Goal: Contribute content

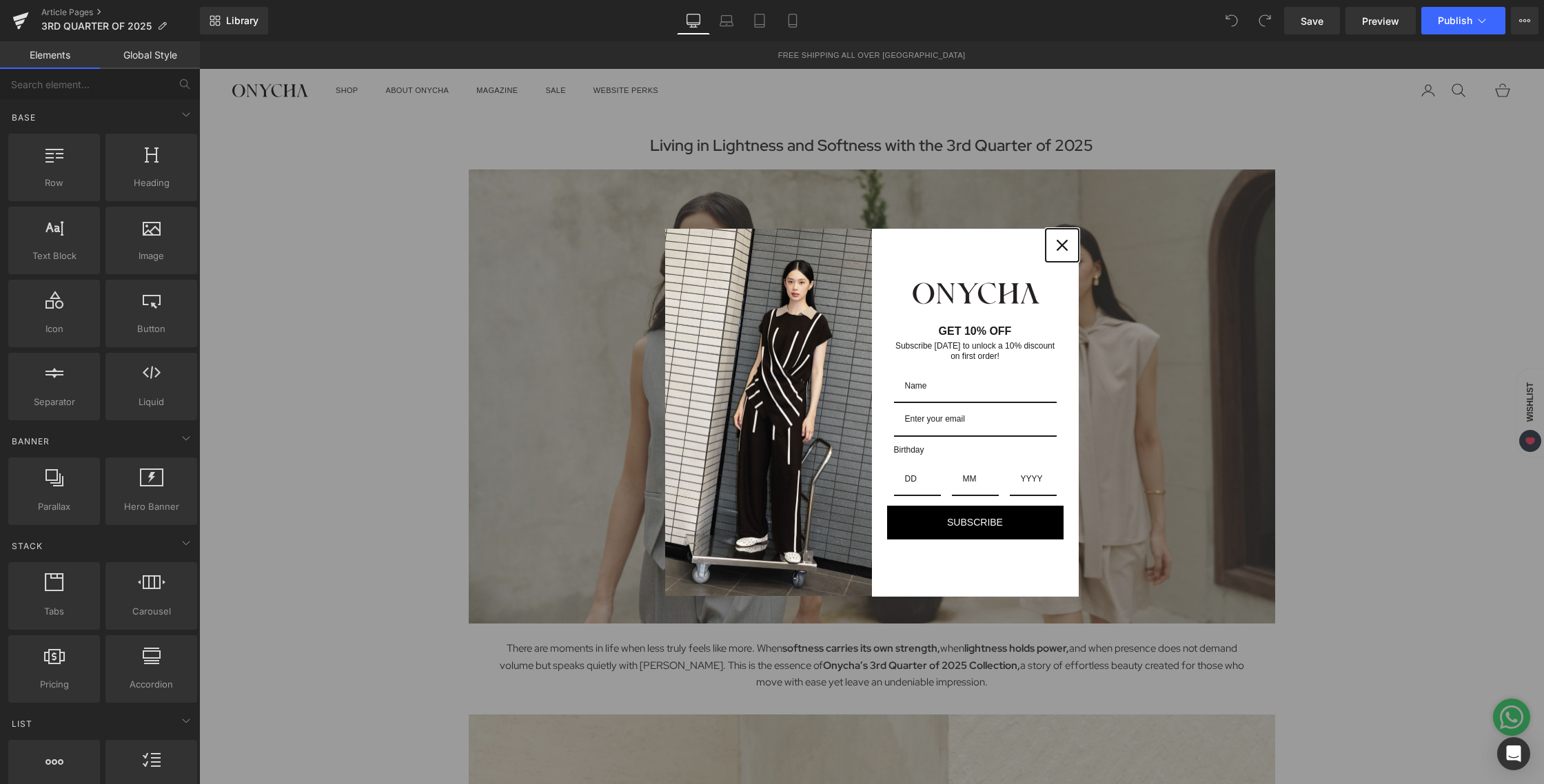
click at [1052, 243] on div "Close" at bounding box center [1063, 245] width 22 height 22
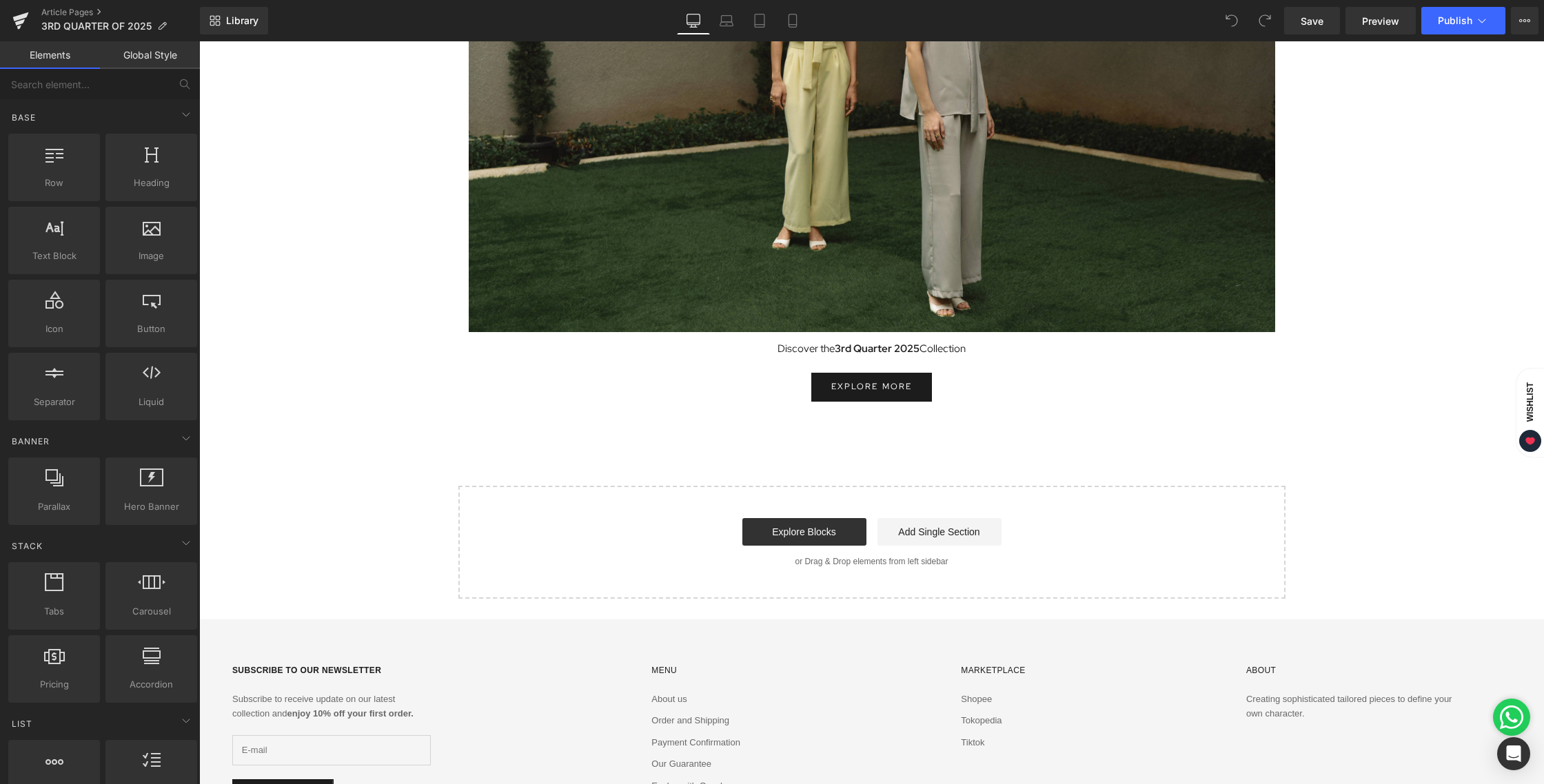
scroll to position [6968, 0]
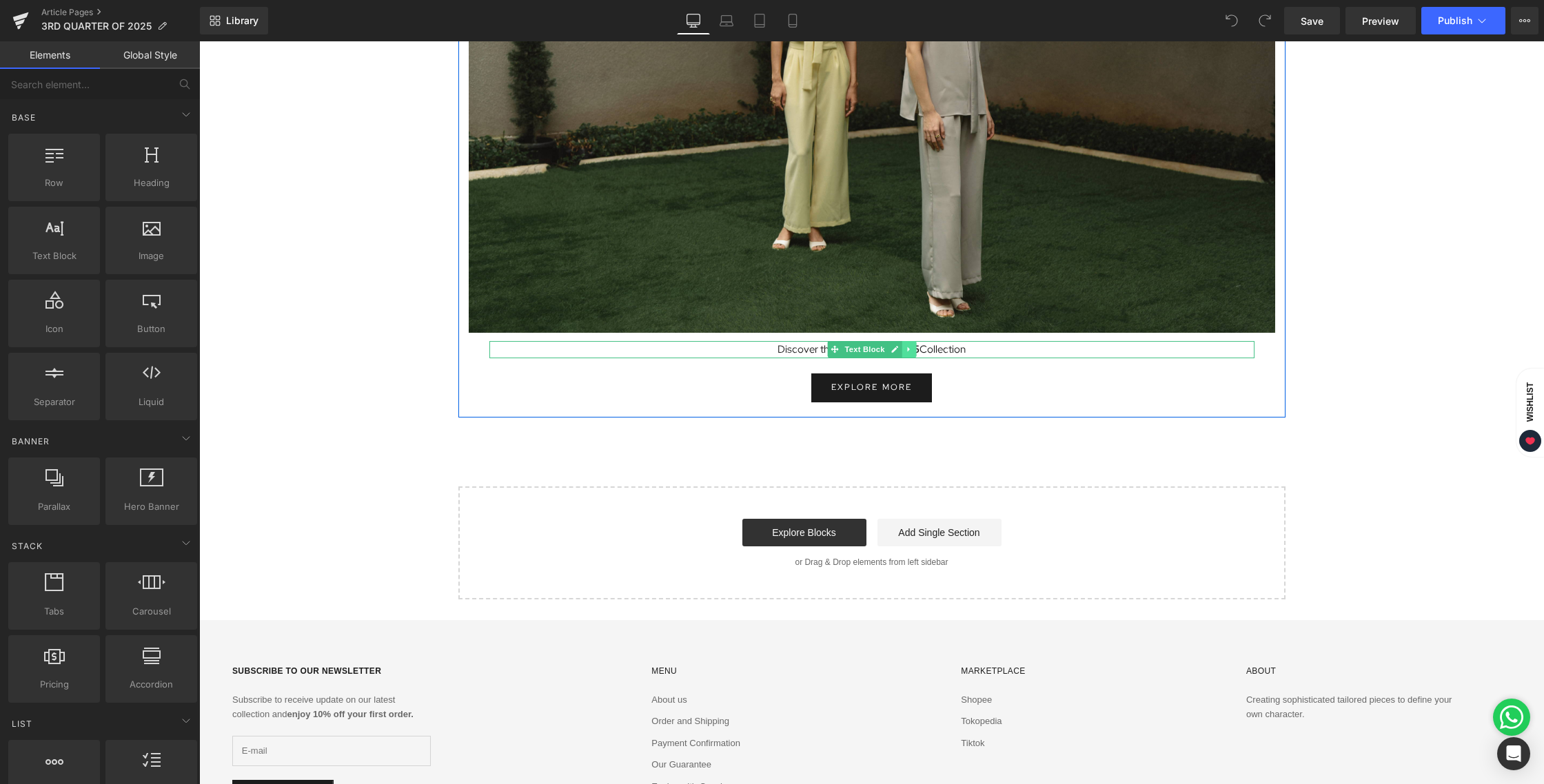
click at [909, 351] on link at bounding box center [908, 348] width 15 height 16
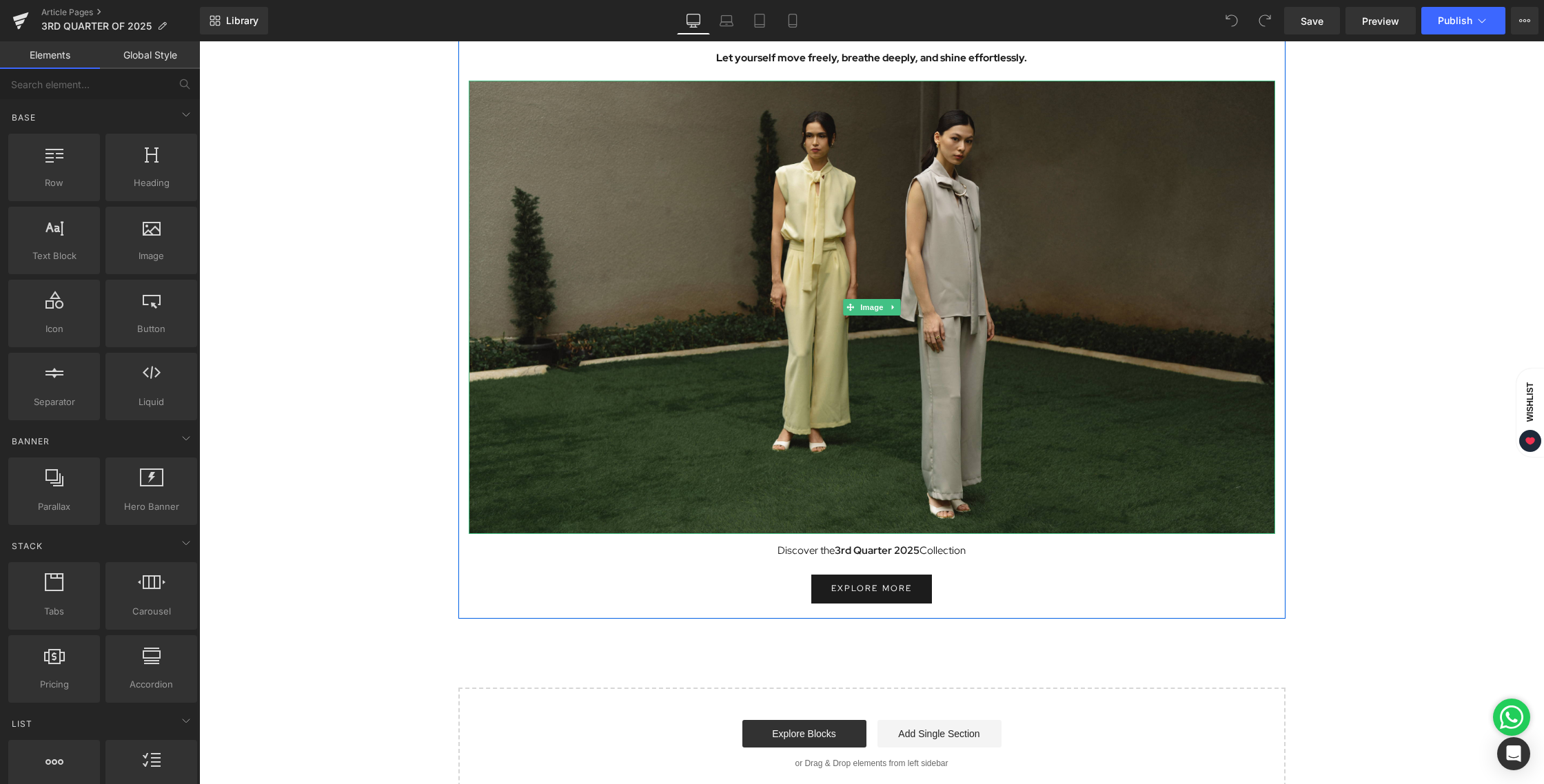
scroll to position [6767, 0]
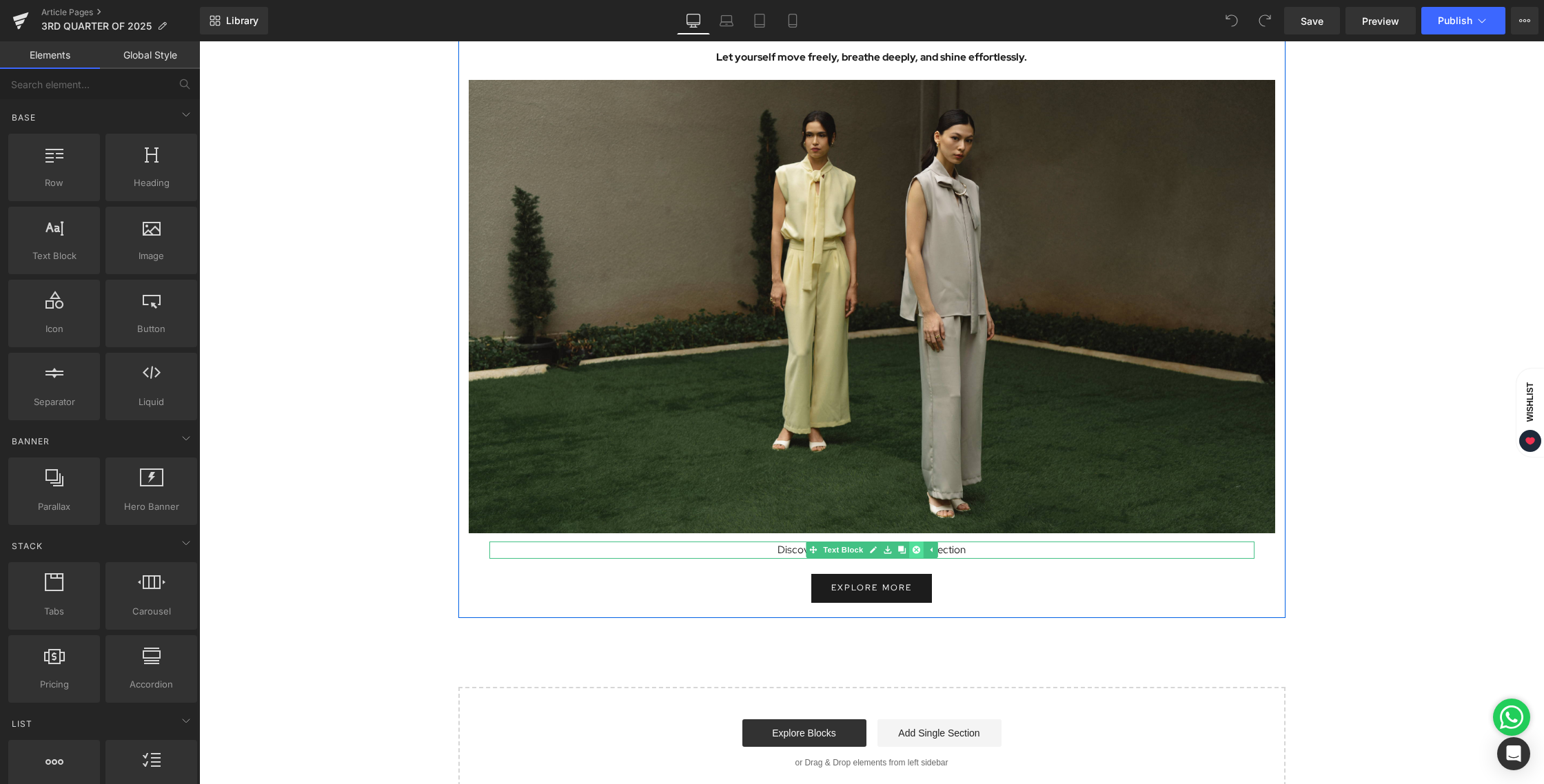
click at [913, 550] on icon at bounding box center [916, 550] width 8 height 8
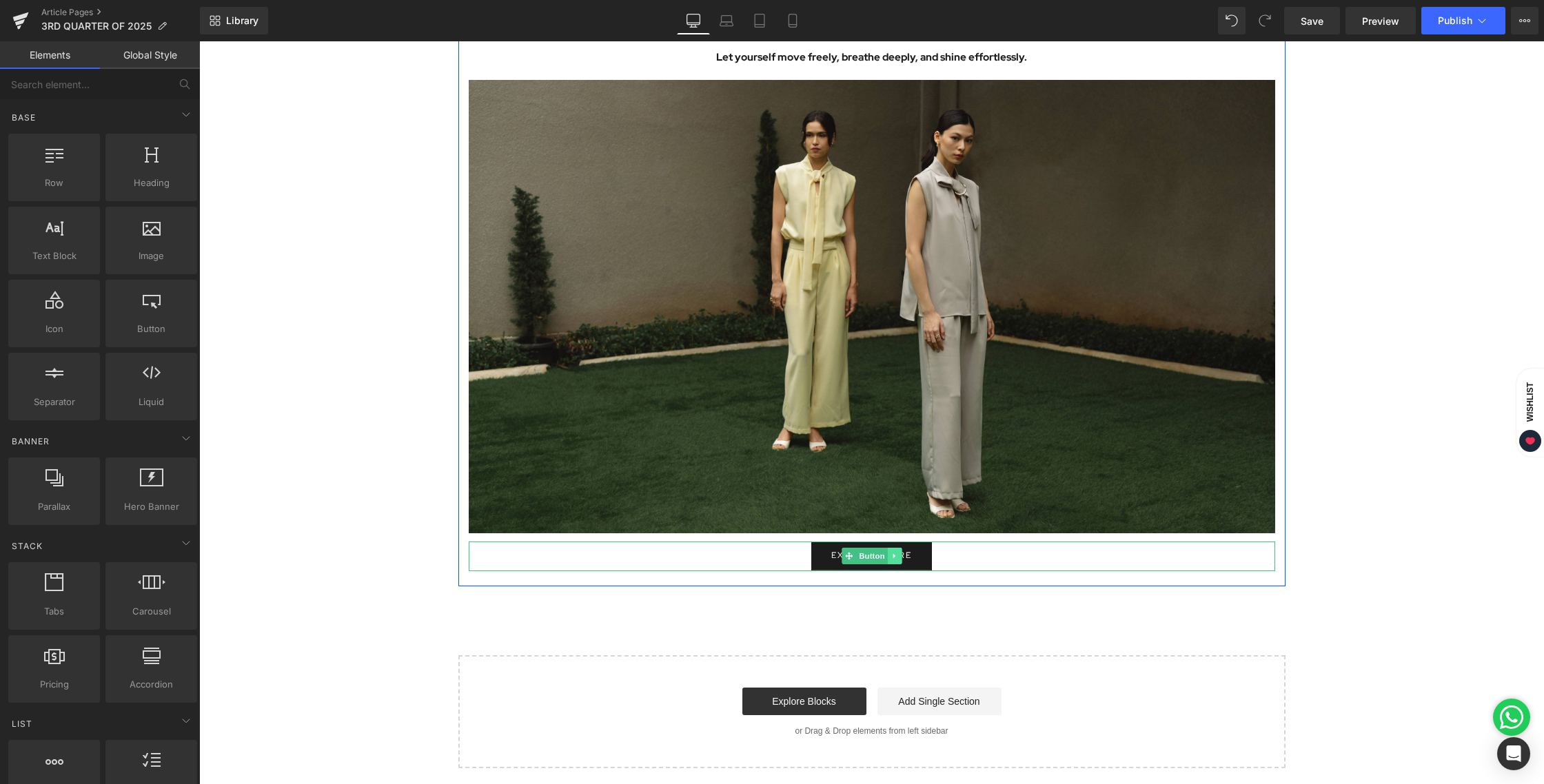
click at [893, 555] on icon at bounding box center [894, 557] width 2 height 5
click at [898, 558] on icon at bounding box center [901, 556] width 8 height 8
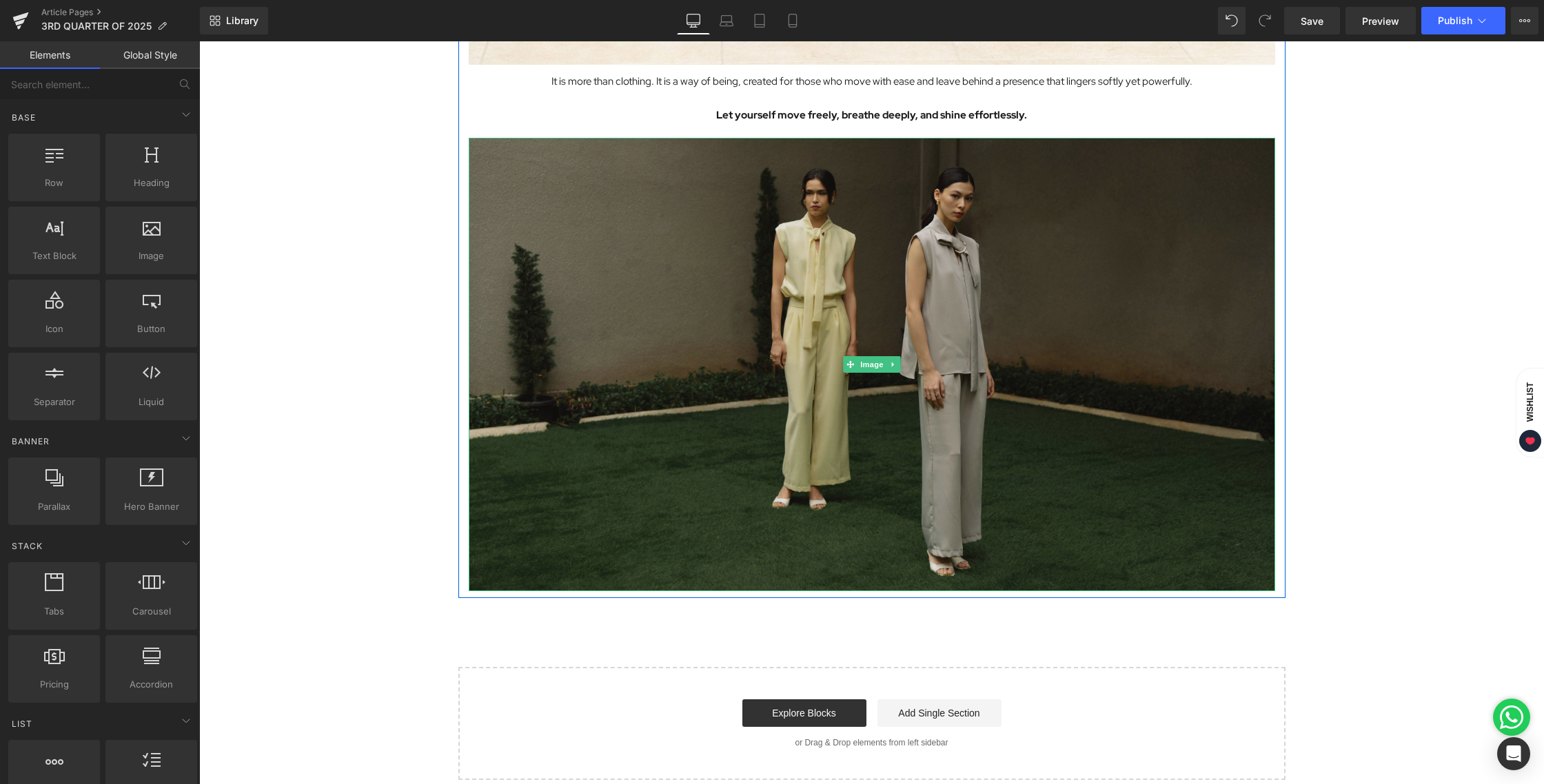
scroll to position [6677, 0]
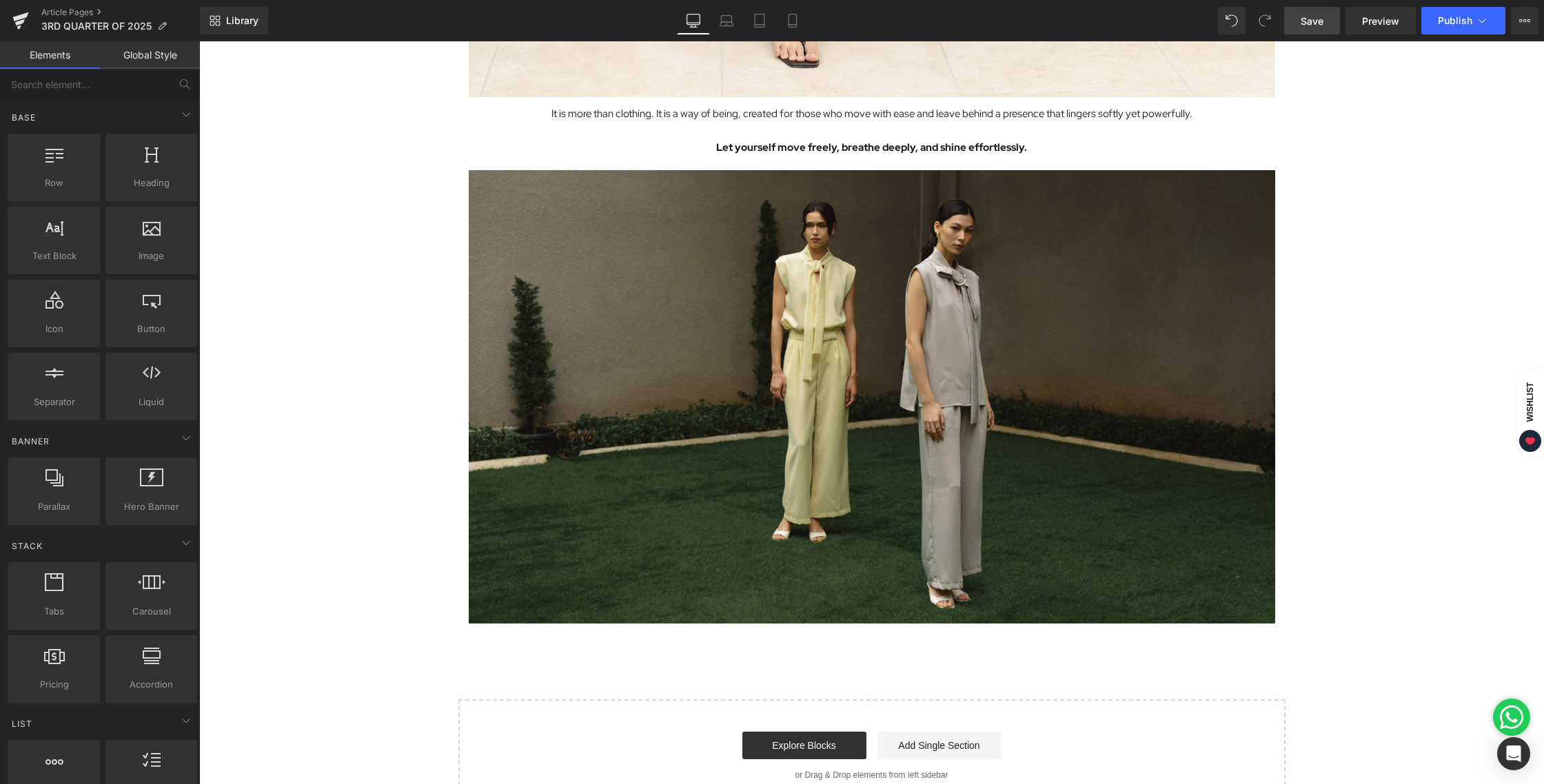
click at [1304, 27] on link "Save" at bounding box center [1312, 20] width 56 height 27
click at [1451, 21] on span "Publish" at bounding box center [1455, 20] width 34 height 11
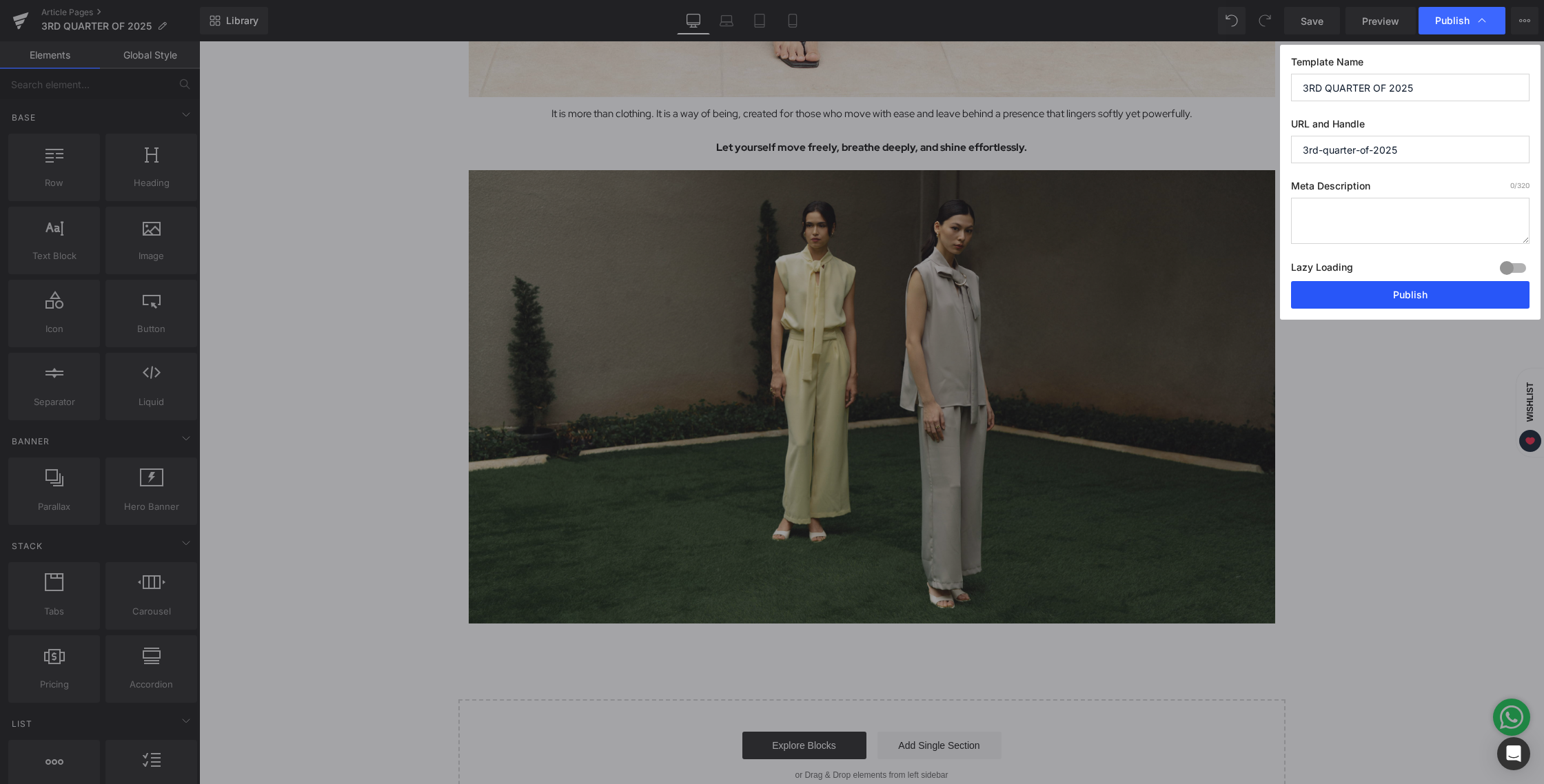
click at [1409, 291] on button "Publish" at bounding box center [1410, 295] width 238 height 27
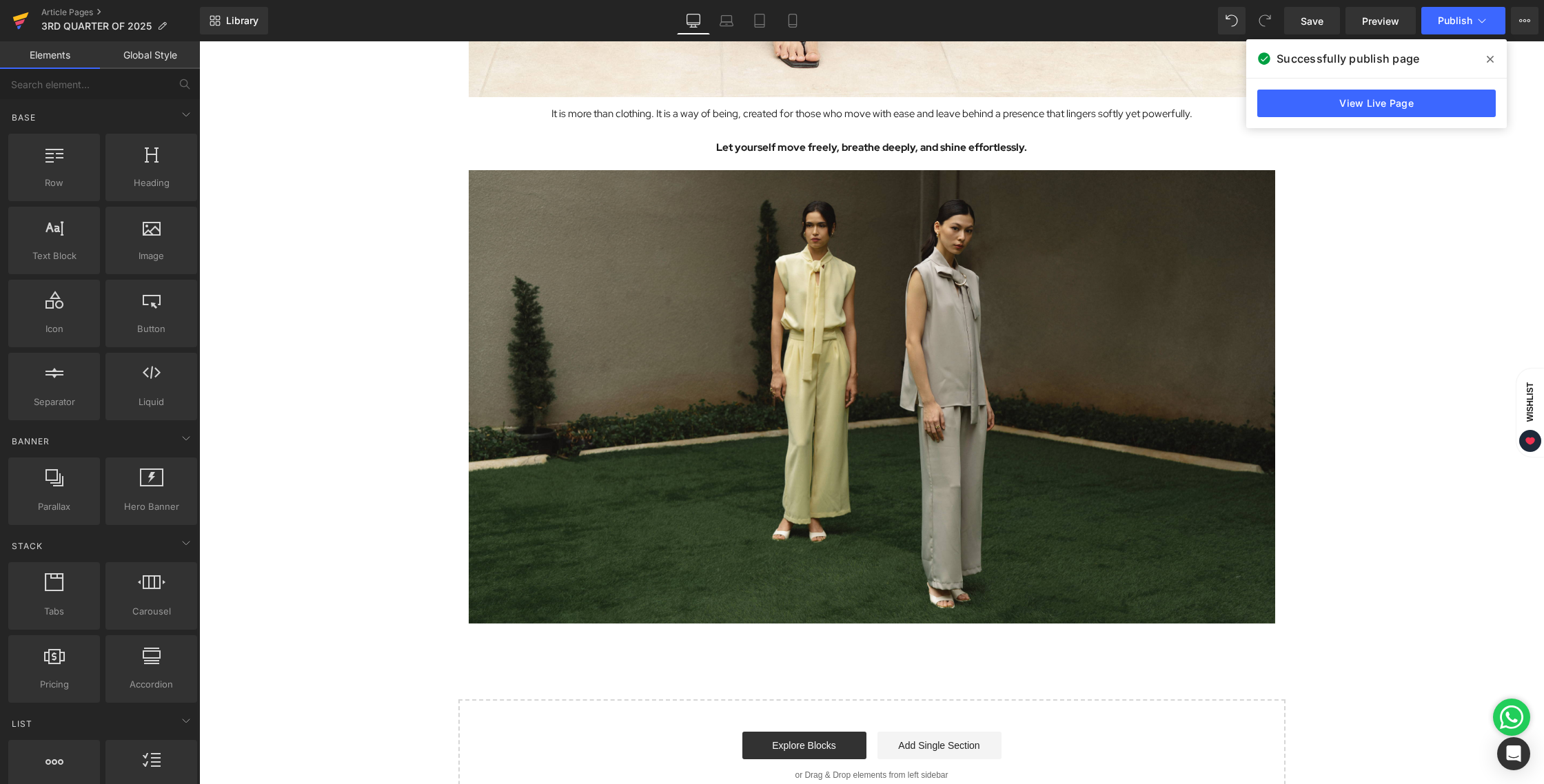
click at [15, 22] on icon at bounding box center [20, 22] width 9 height 6
